Goal: Task Accomplishment & Management: Manage account settings

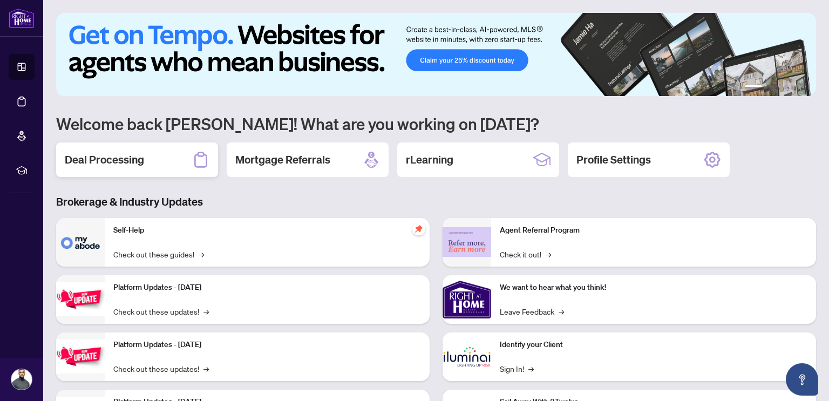
click at [138, 158] on h2 "Deal Processing" at bounding box center [104, 159] width 79 height 15
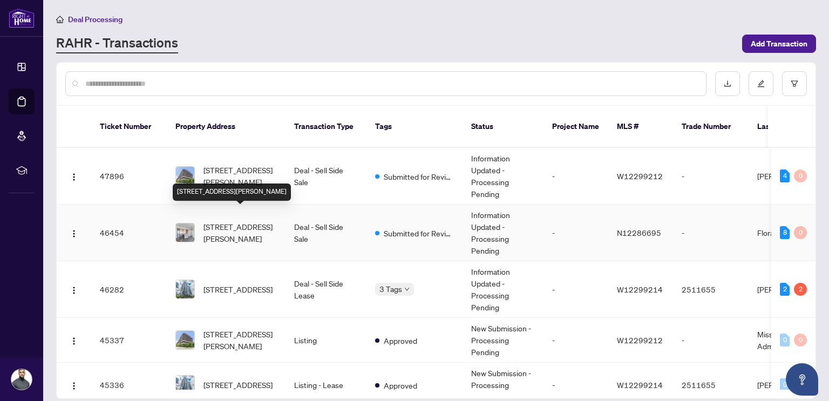
click at [237, 226] on span "[STREET_ADDRESS][PERSON_NAME]" at bounding box center [239, 233] width 73 height 24
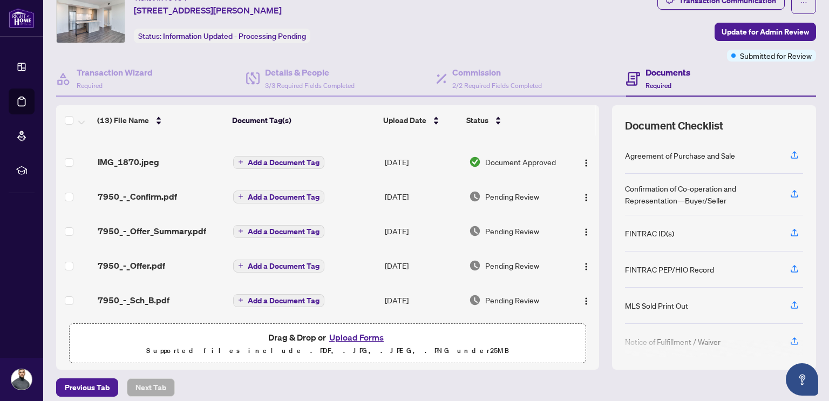
scroll to position [49, 0]
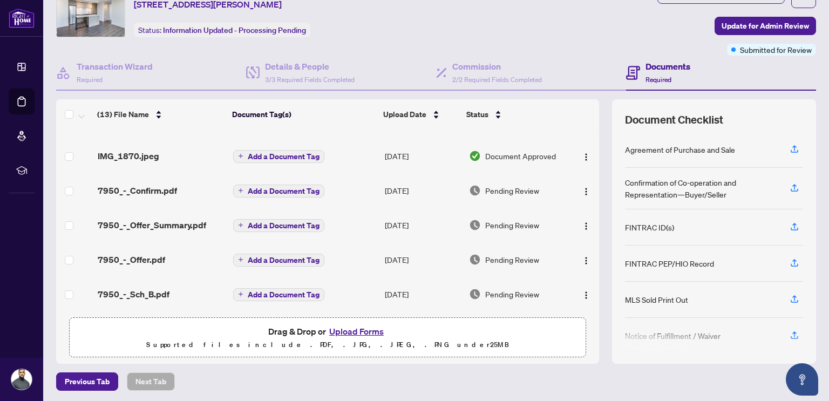
click at [160, 255] on span "7950_-_Offer.pdf" at bounding box center [131, 259] width 67 height 13
